Goal: Find specific page/section: Find specific page/section

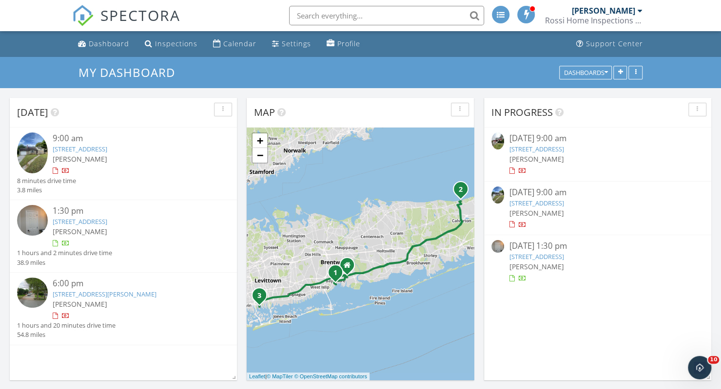
click at [563, 145] on link "4069 Express Dr N, Ronkonkoma, NY 11779" at bounding box center [536, 149] width 55 height 9
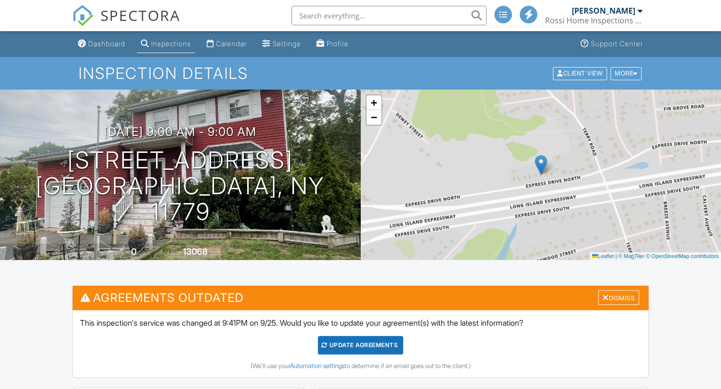
click at [148, 16] on span "SPECTORA" at bounding box center [140, 15] width 80 height 20
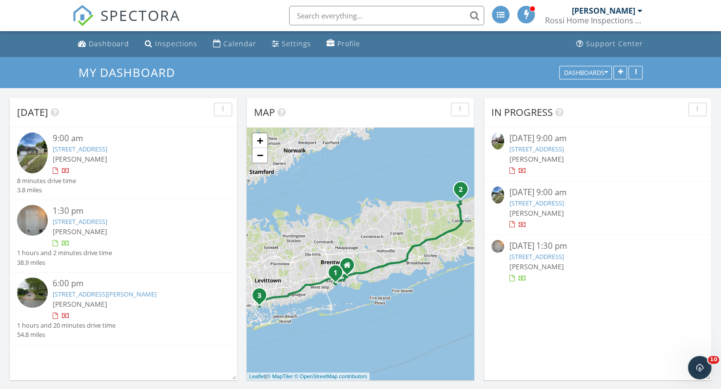
click at [552, 202] on link "68 Ocean Ave, Bay Shore, NY 11706" at bounding box center [536, 203] width 55 height 9
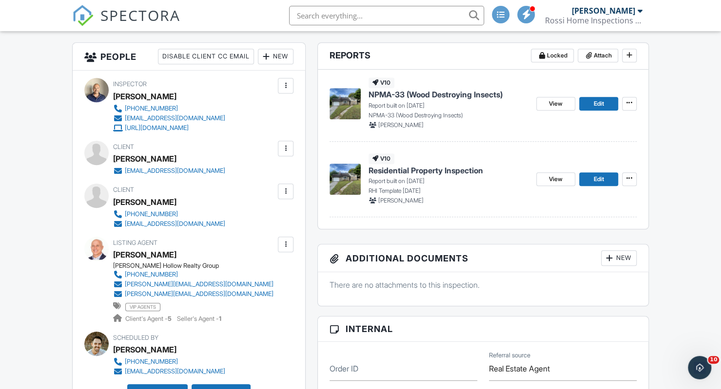
scroll to position [244, 0]
click at [427, 169] on span "Residential Property Inspection" at bounding box center [425, 170] width 115 height 11
